Goal: Find specific page/section: Find specific page/section

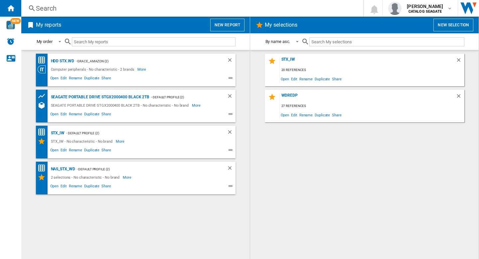
click at [109, 8] on div "Search" at bounding box center [191, 8] width 310 height 9
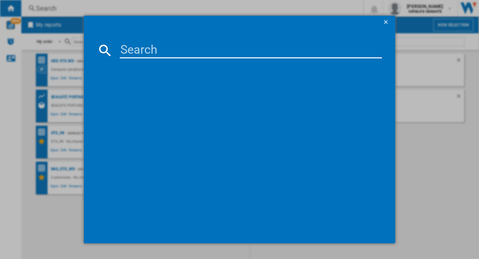
click at [152, 56] on input at bounding box center [251, 50] width 262 height 16
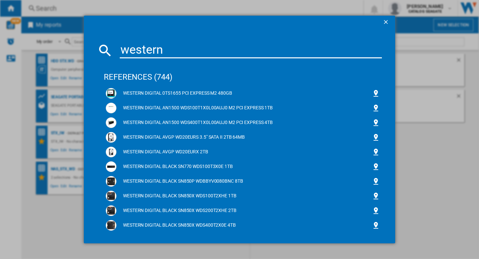
type input "western"
click at [383, 22] on ng-md-icon "getI18NText('BUTTONS.CLOSE_DIALOG')" at bounding box center [387, 23] width 8 height 8
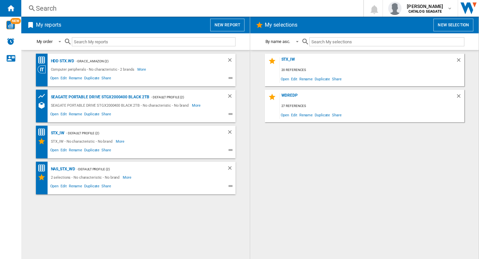
click at [317, 163] on div "STX_IW 20 references Open Edit Rename Duplicate Share WDRedP 27 references Open…" at bounding box center [364, 155] width 215 height 202
click at [426, 11] on b "CATALOG SEAGATE" at bounding box center [425, 11] width 33 height 4
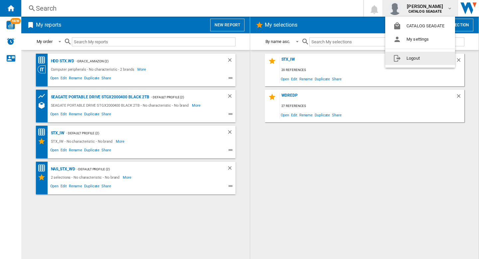
click at [409, 60] on button "Logout" at bounding box center [420, 58] width 70 height 13
